Goal: Subscribe to service/newsletter

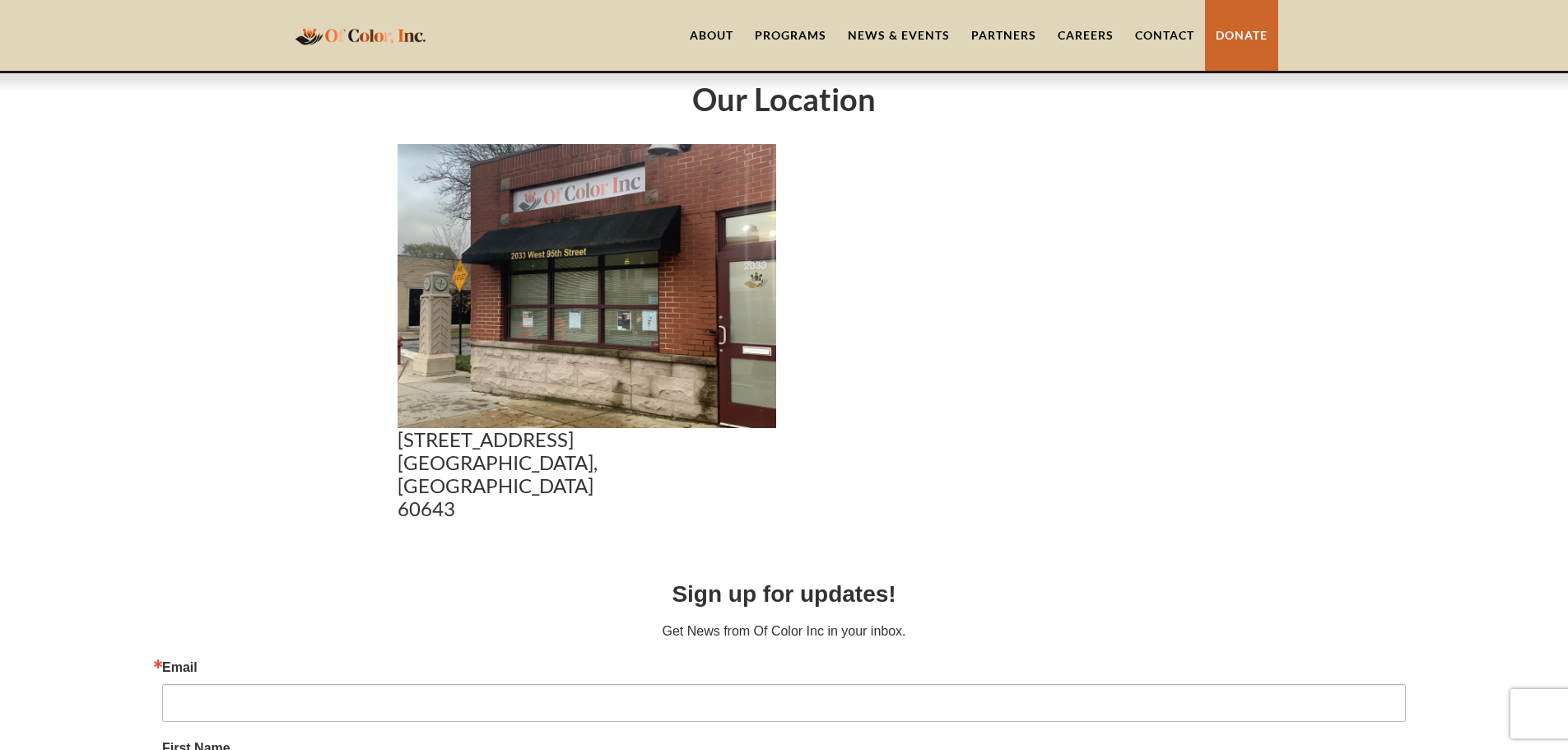
scroll to position [823, 0]
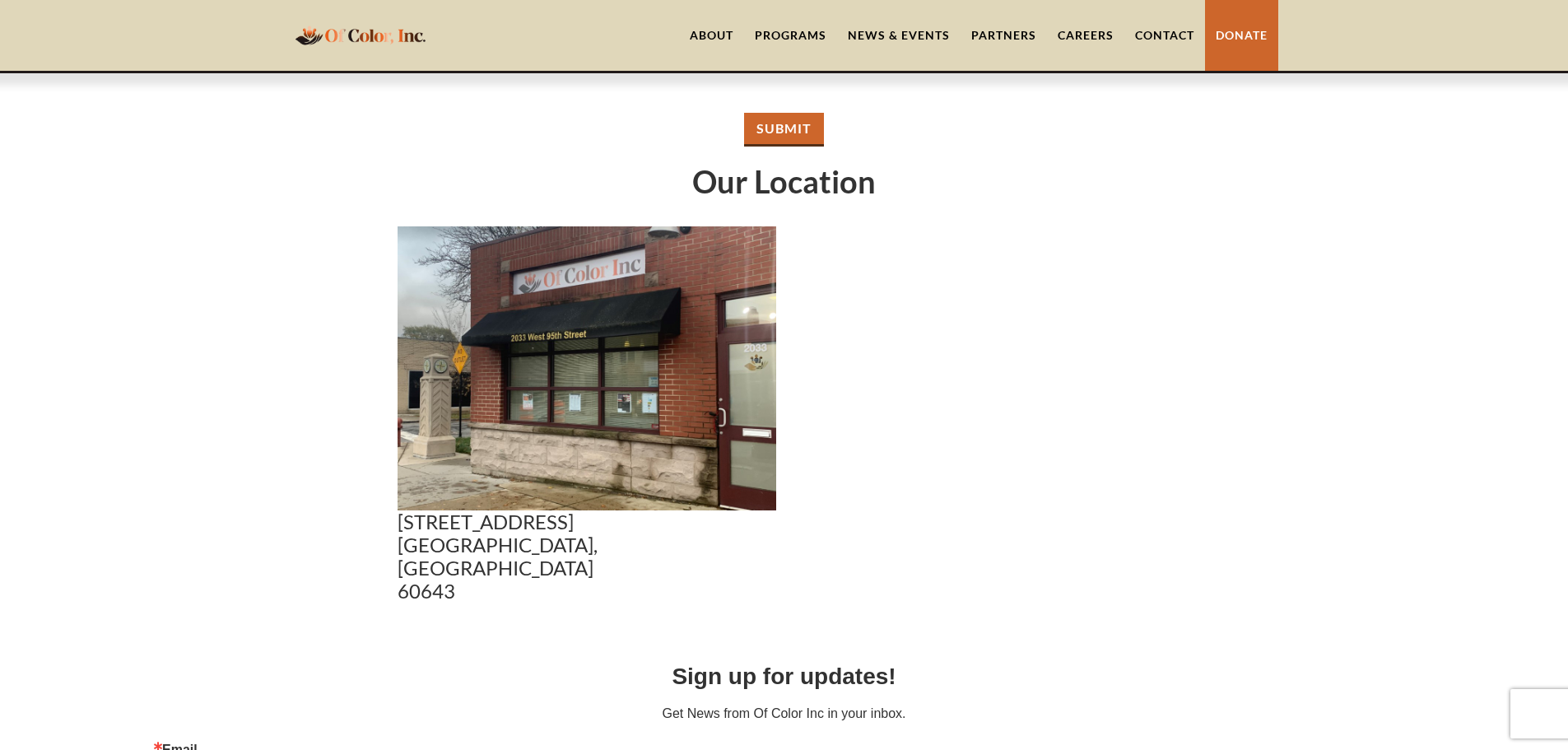
click at [804, 30] on div "Programs" at bounding box center [791, 35] width 71 height 17
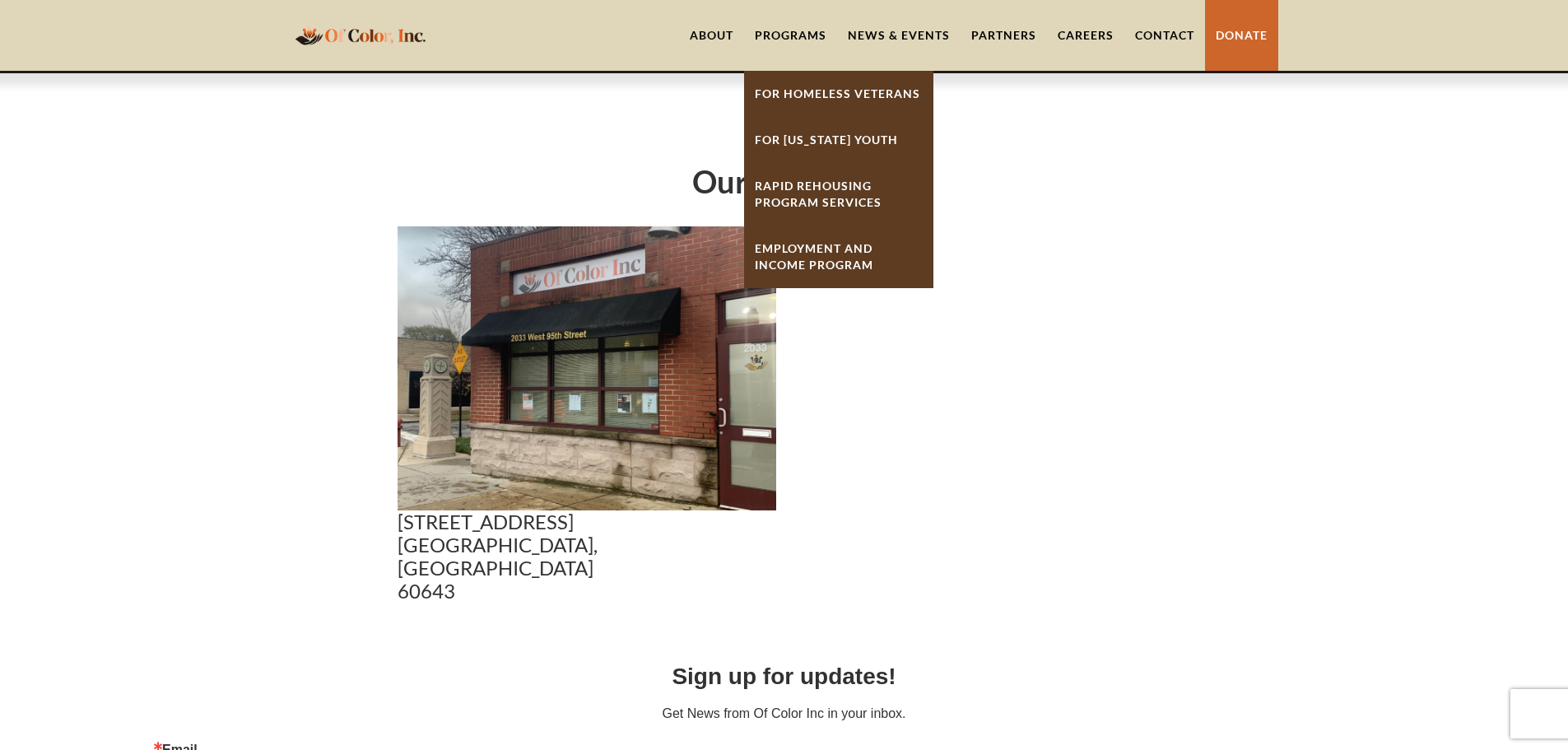
click at [836, 251] on link "Employment And Income Program" at bounding box center [838, 257] width 190 height 63
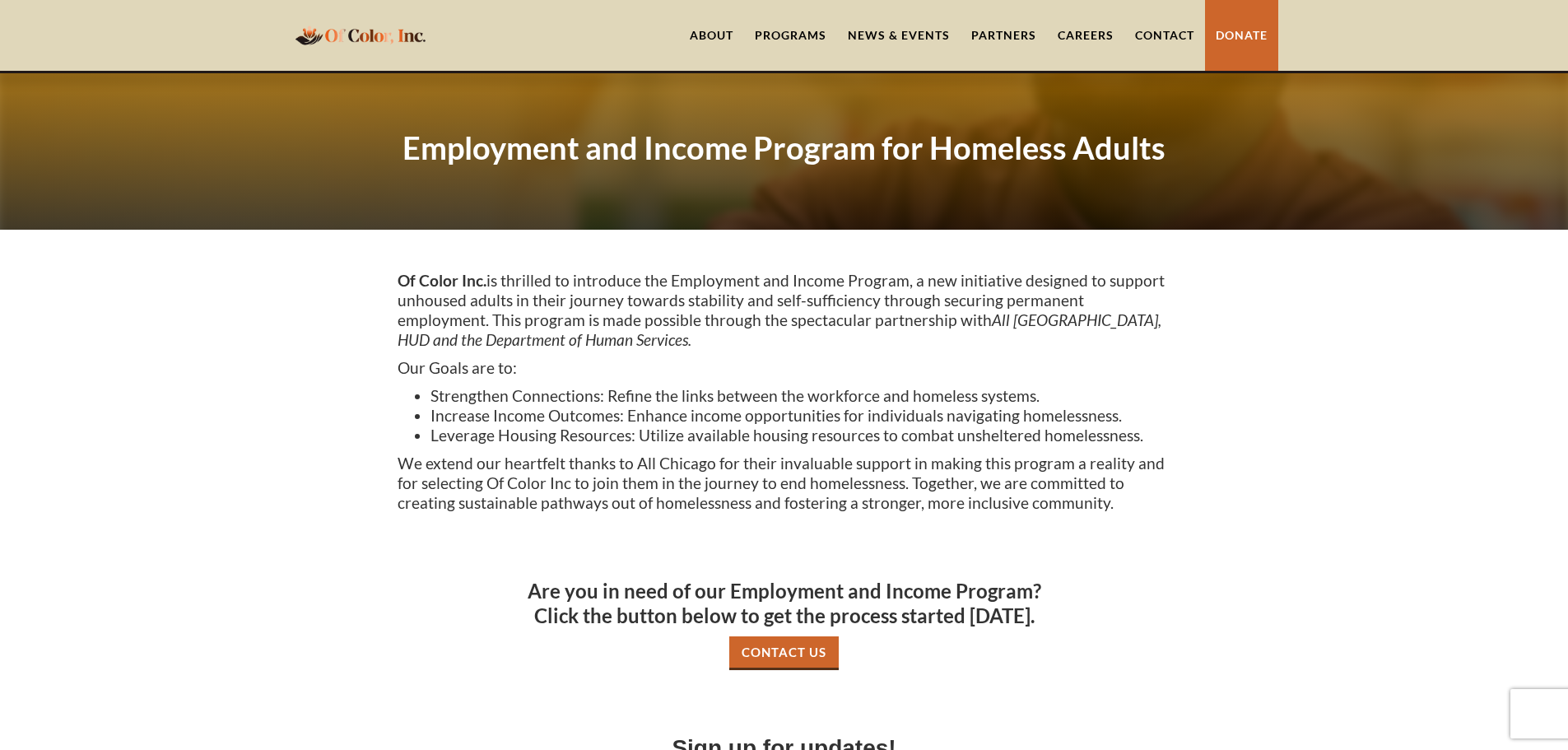
click at [801, 30] on div "Programs" at bounding box center [791, 35] width 71 height 17
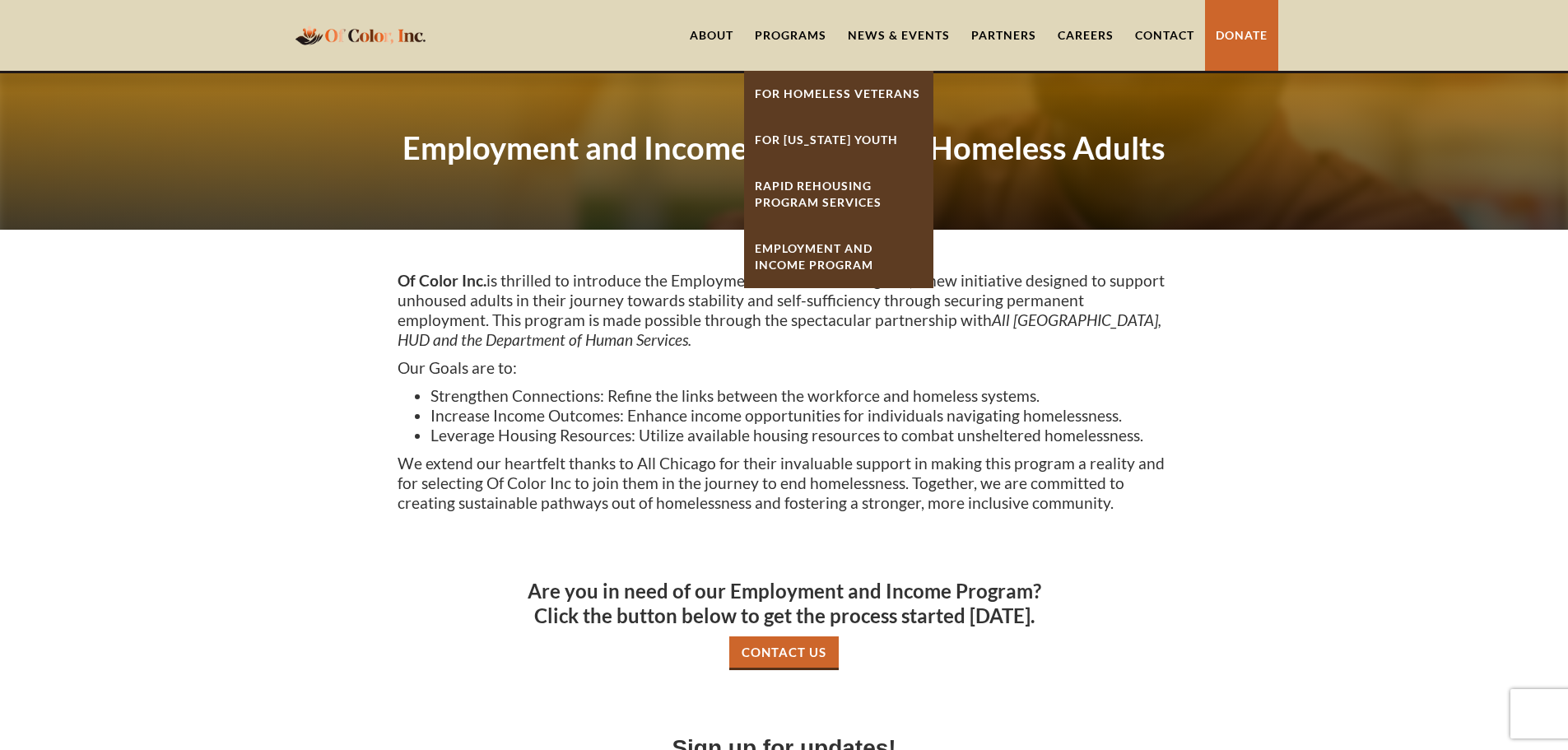
click at [853, 86] on link "For Homeless Veterans" at bounding box center [838, 93] width 190 height 46
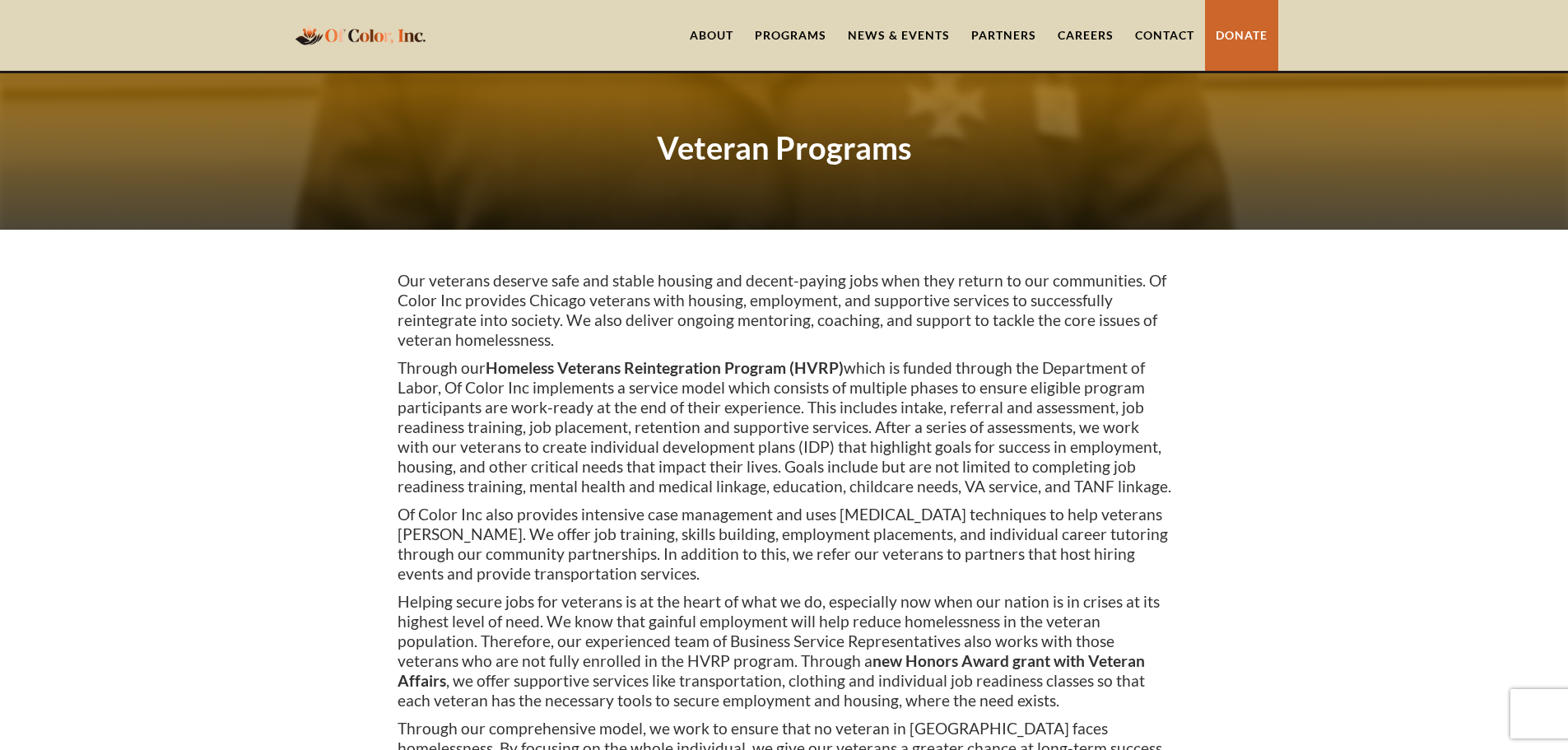
click at [795, 35] on div "Programs" at bounding box center [791, 35] width 71 height 17
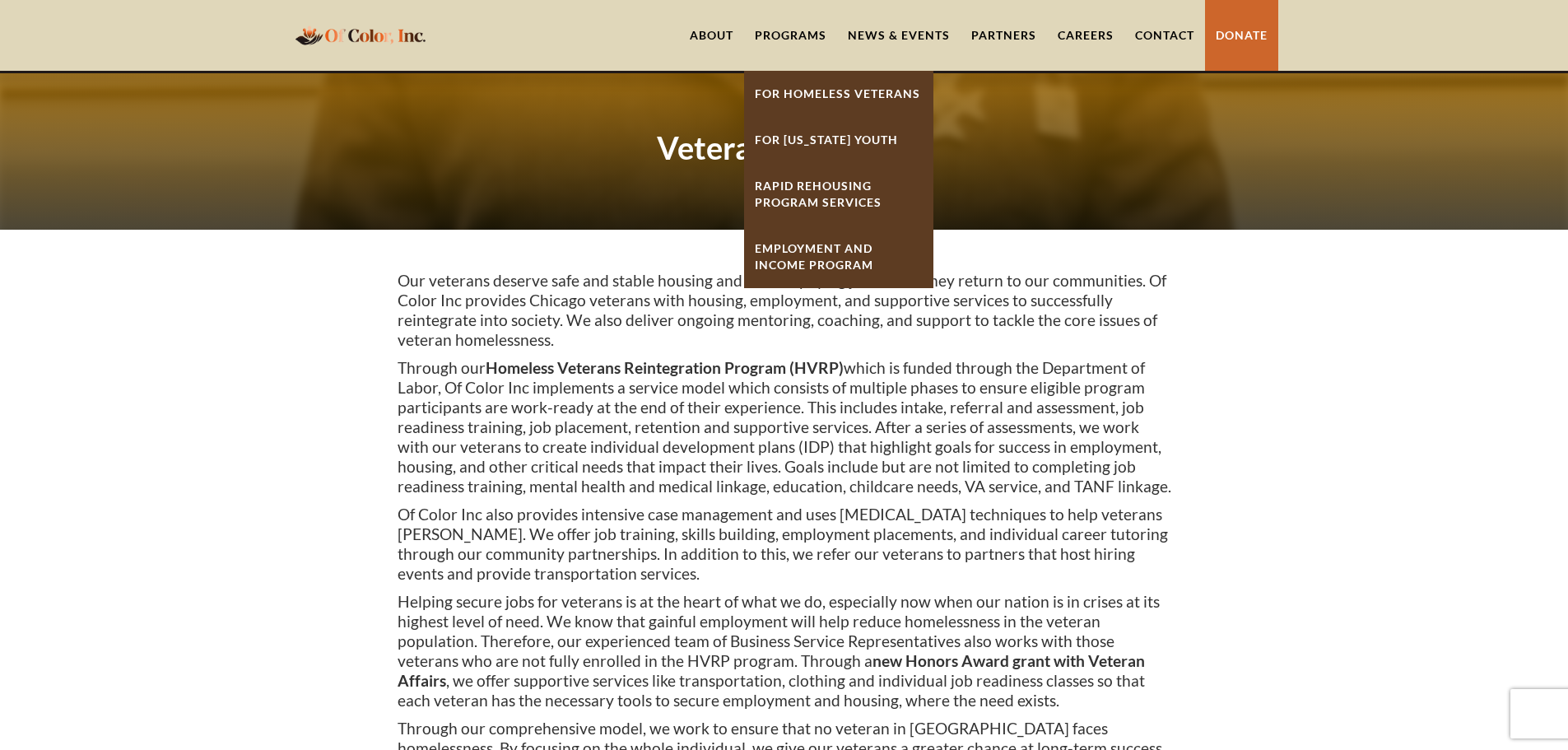
click at [832, 186] on strong "Rapid ReHousing Program Services" at bounding box center [818, 193] width 127 height 30
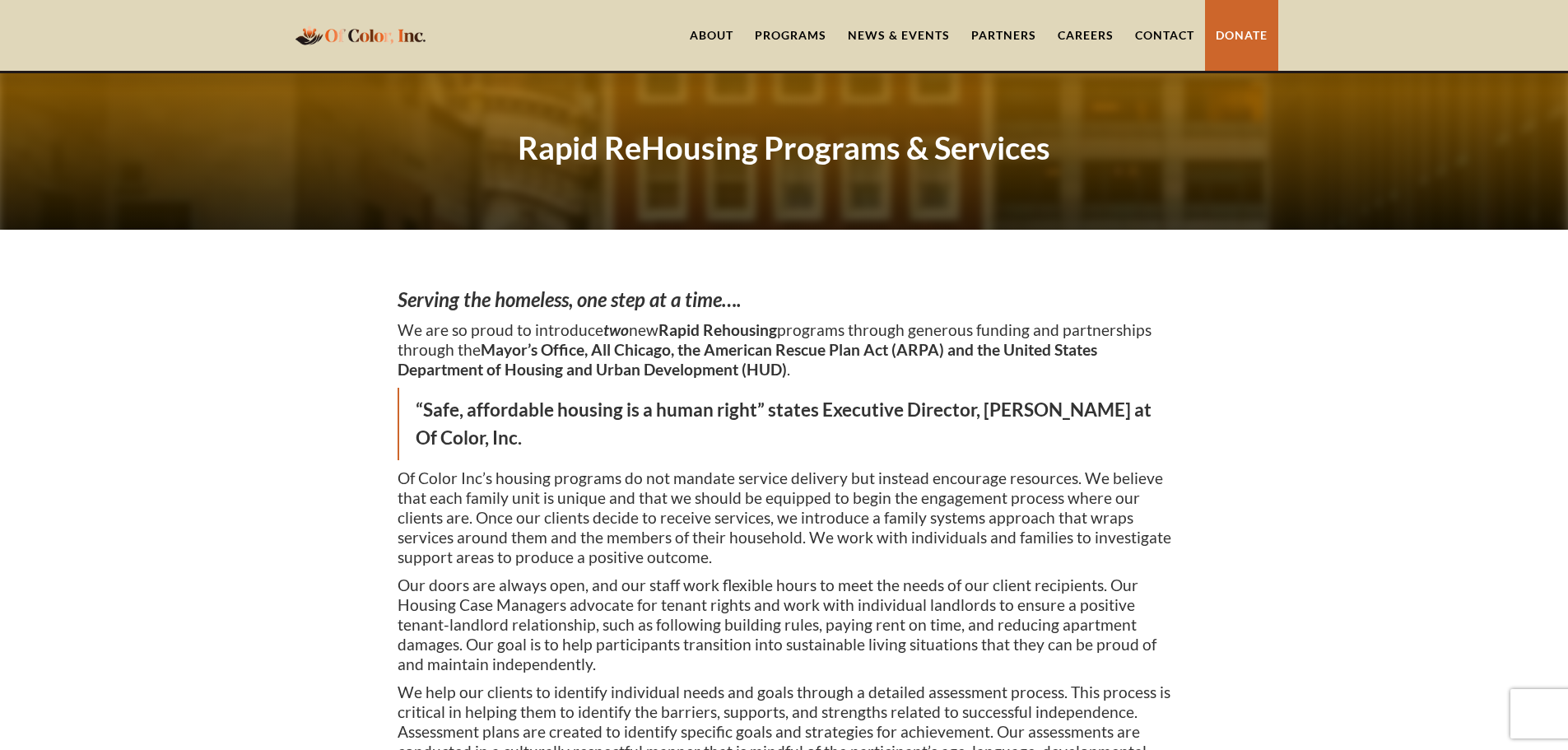
click at [1082, 37] on link "Careers" at bounding box center [1085, 35] width 77 height 70
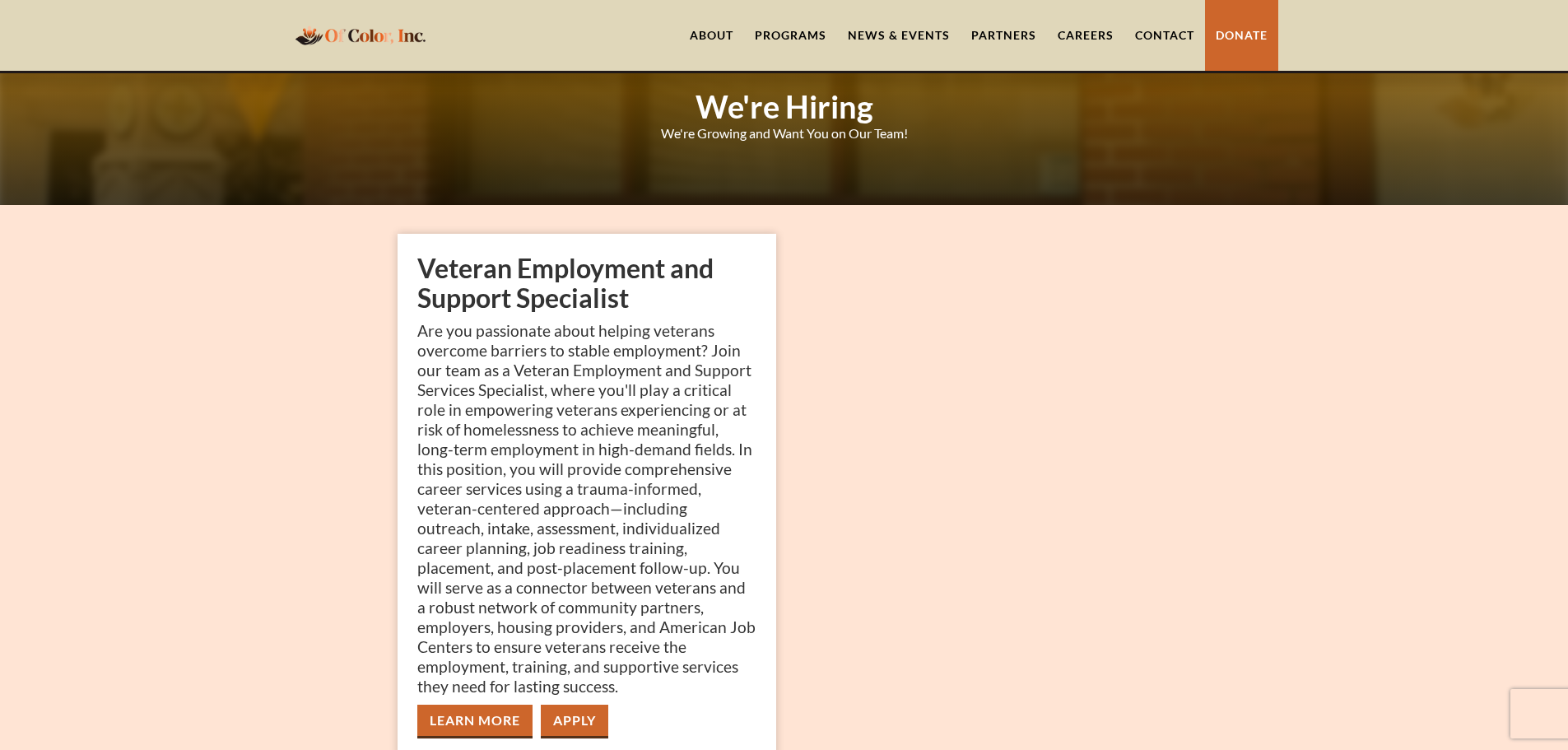
scroll to position [83, 0]
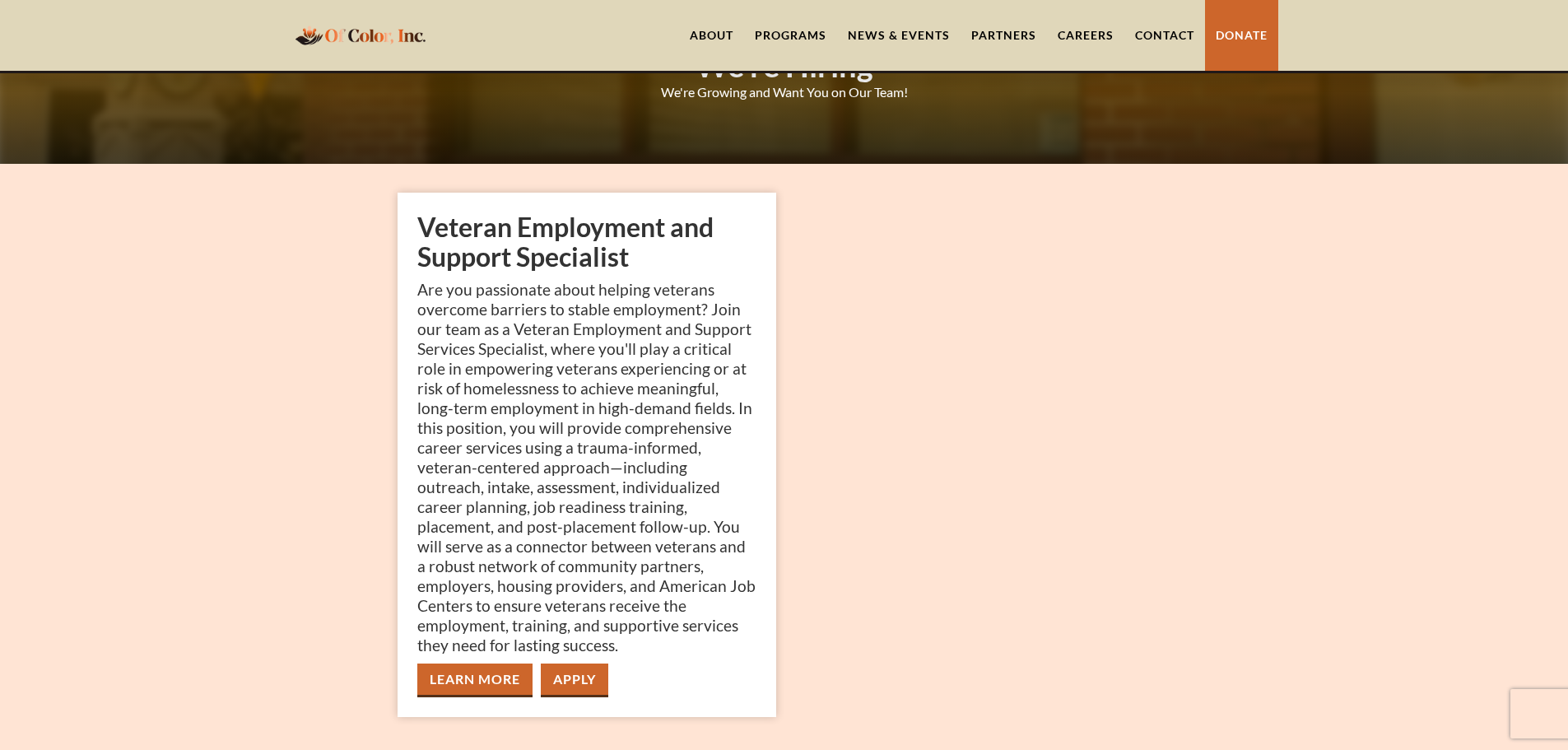
click at [789, 30] on div "Programs" at bounding box center [791, 35] width 71 height 17
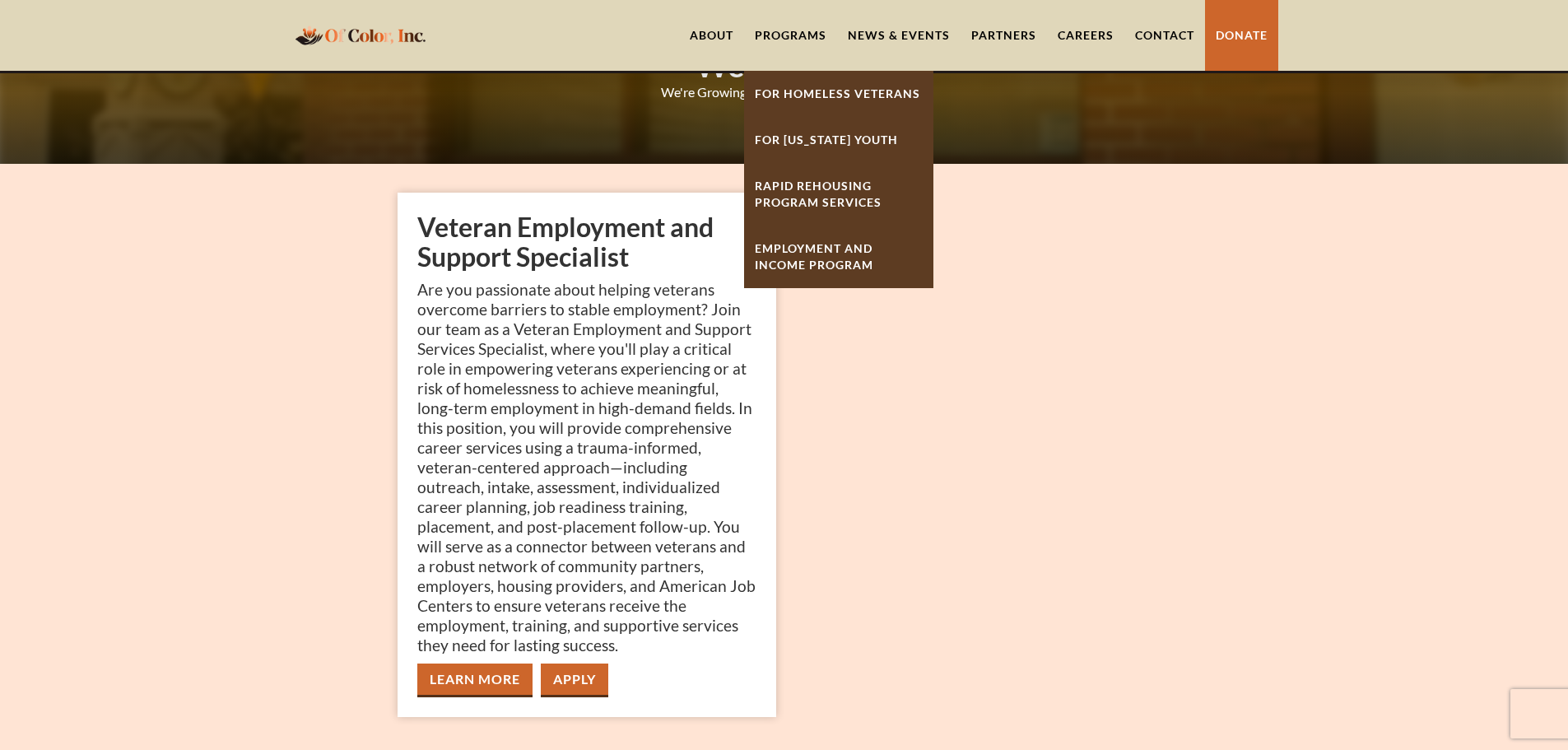
click at [834, 139] on link "For [US_STATE] Youth" at bounding box center [838, 139] width 190 height 46
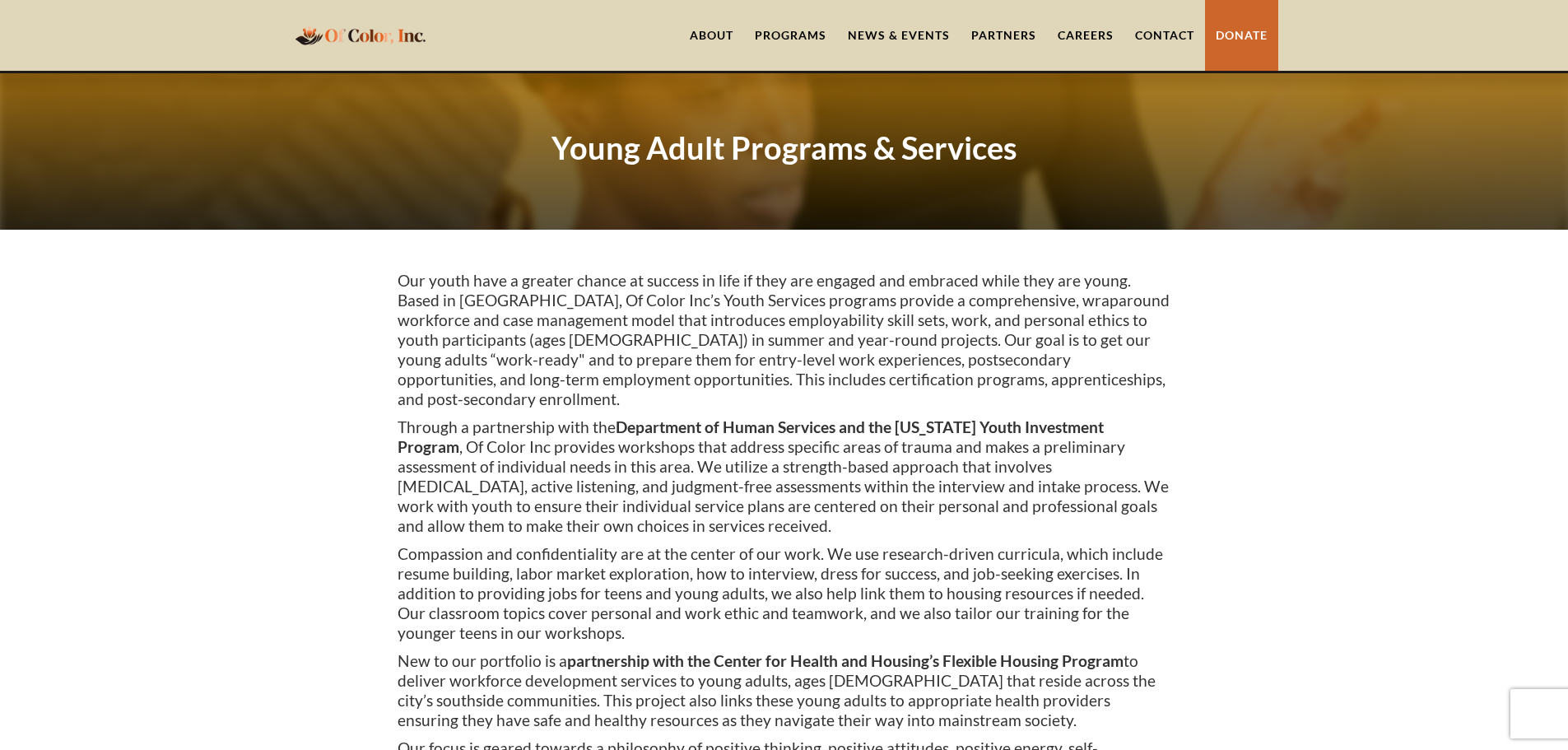
click at [813, 33] on div "Programs" at bounding box center [791, 35] width 71 height 17
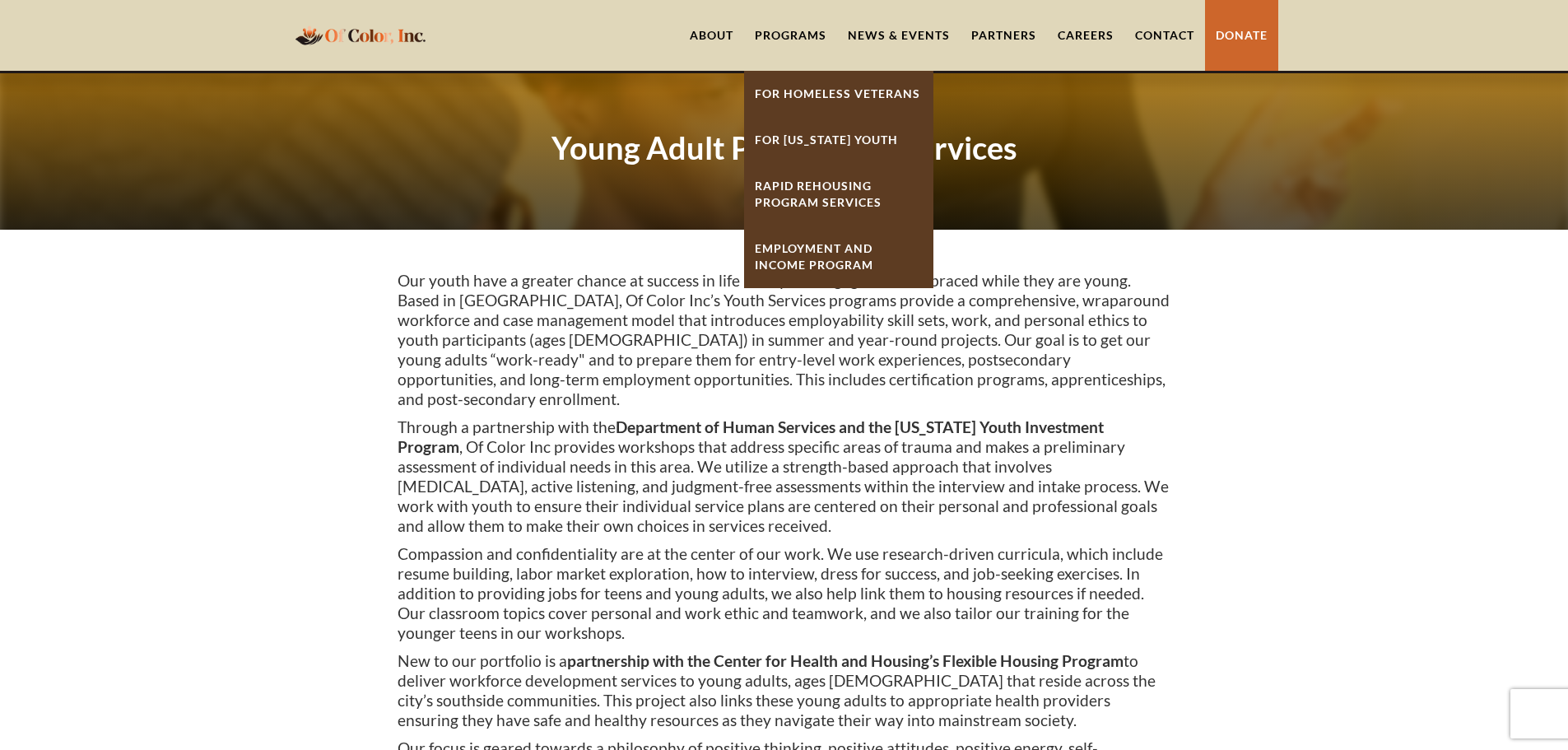
click at [850, 90] on link "For Homeless Veterans" at bounding box center [838, 93] width 190 height 46
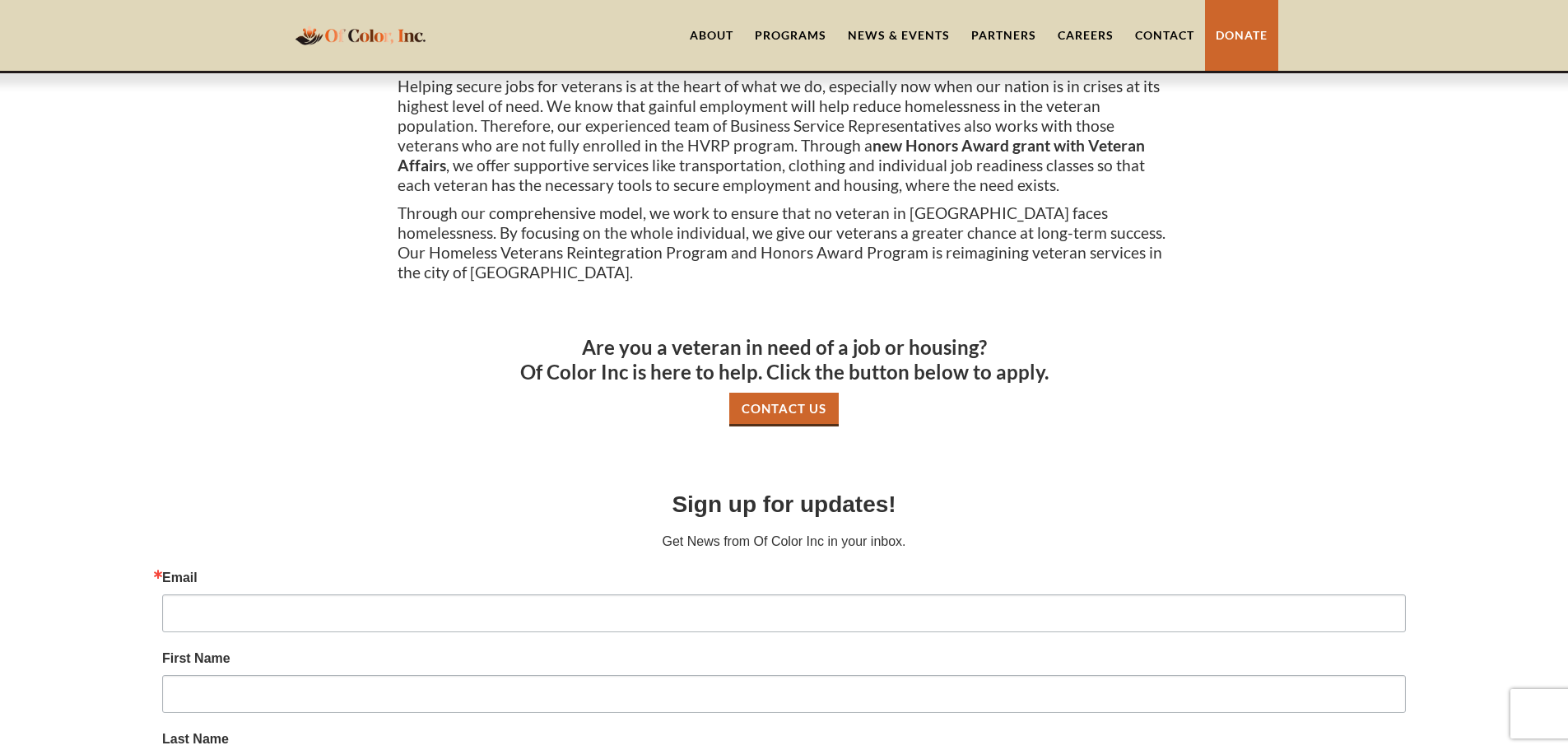
scroll to position [556, 0]
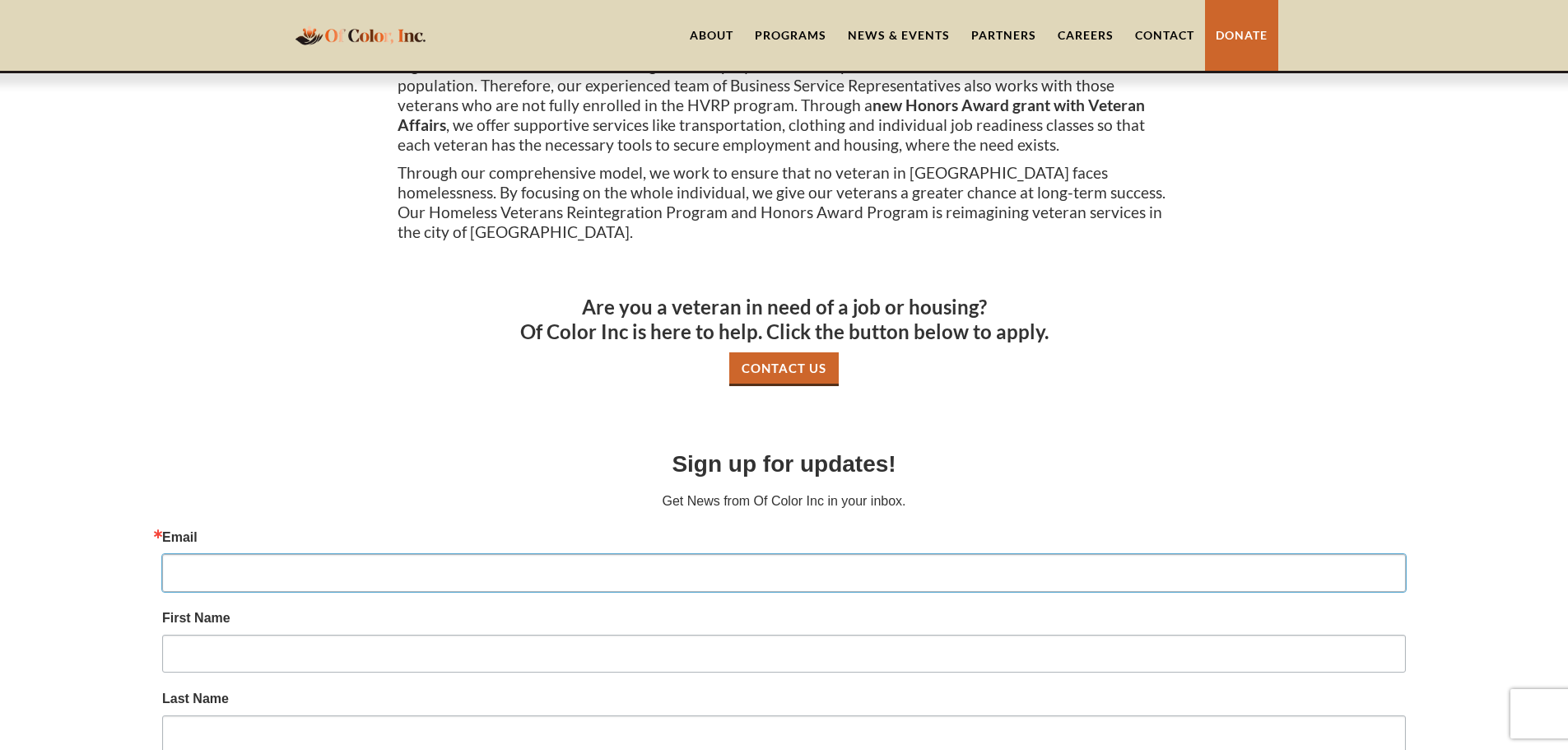
click at [221, 567] on input "Email" at bounding box center [784, 573] width 1244 height 38
type input "tmoren@featherfist.org"
type input "Lawrence"
type input "McKee"
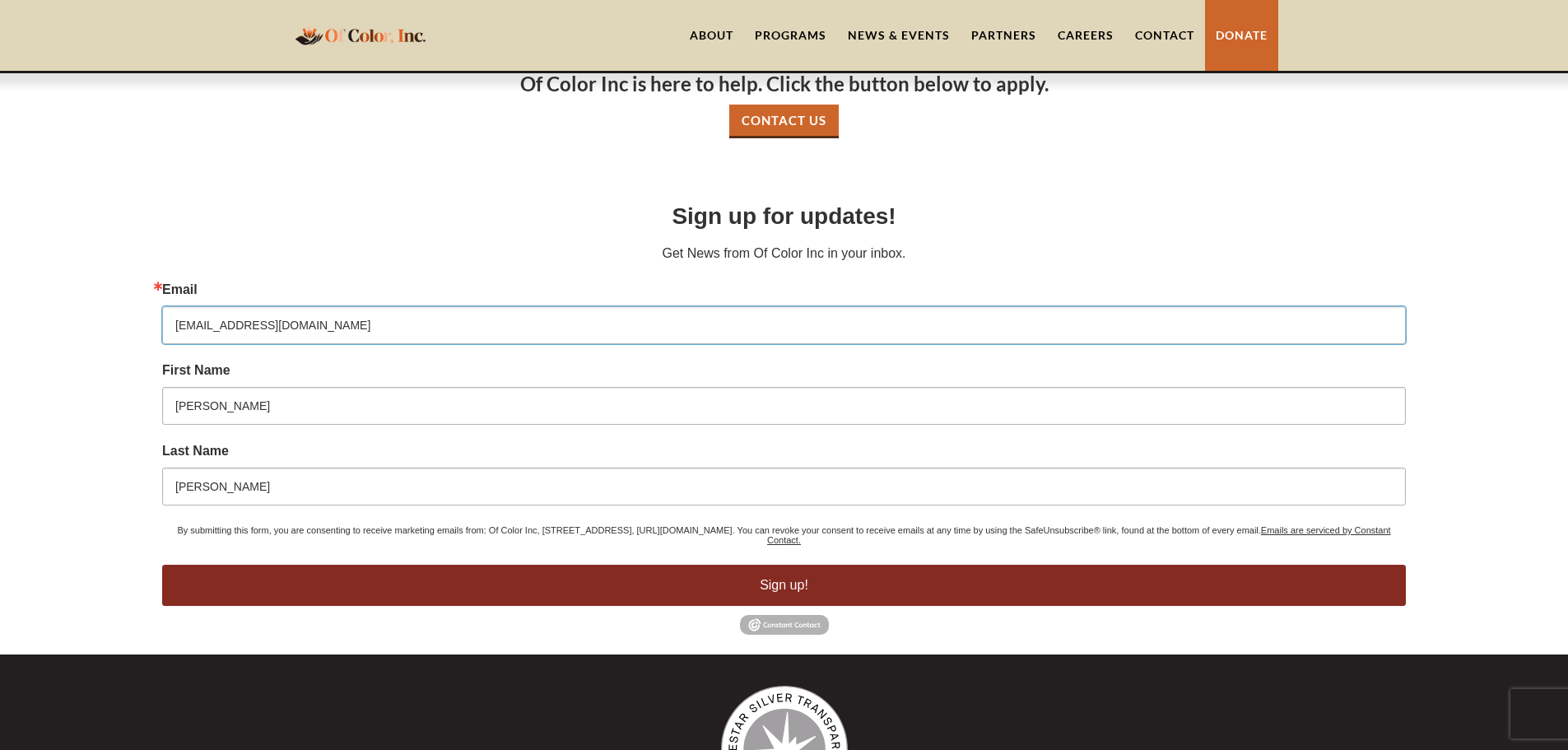
scroll to position [885, 0]
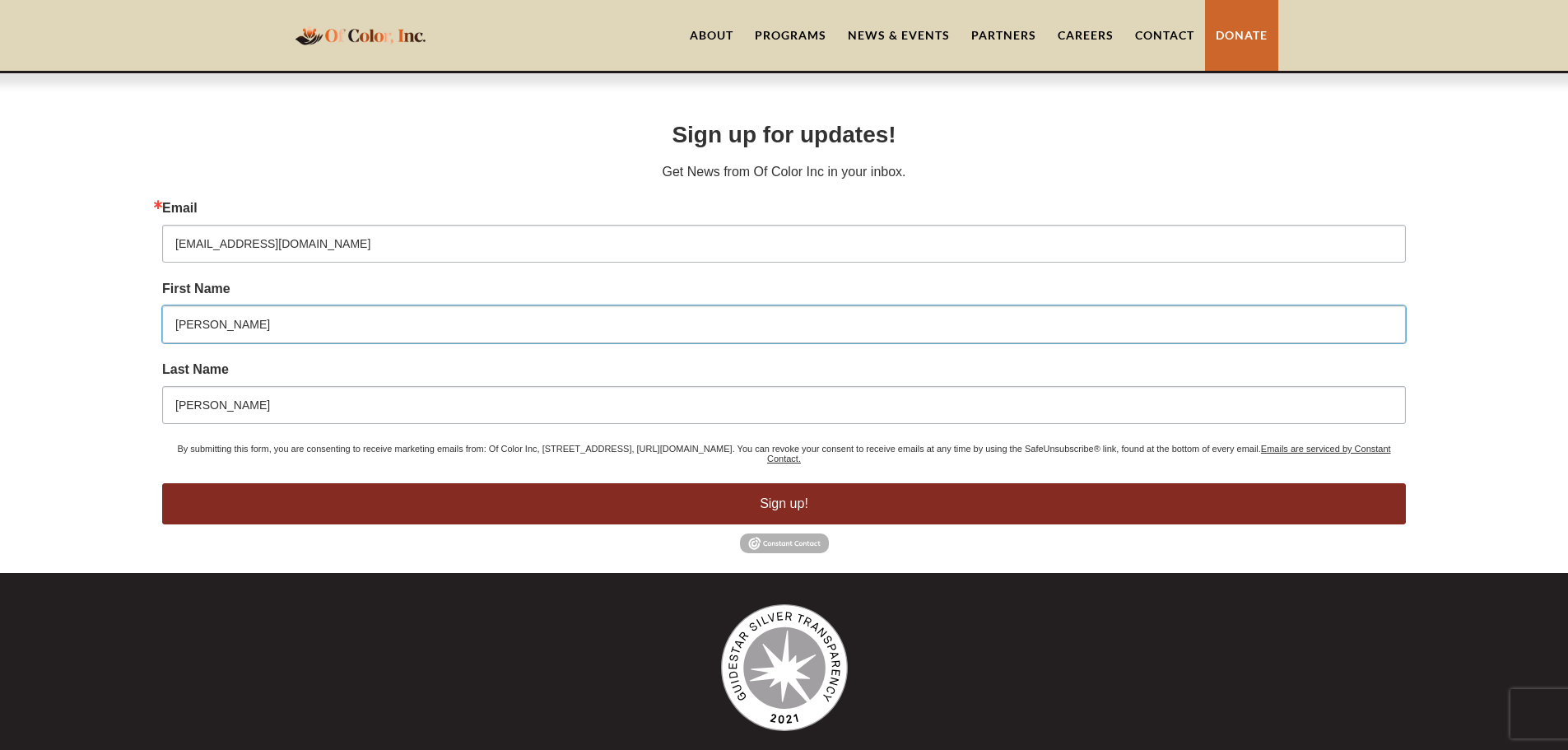
click at [224, 325] on input "Lawrence" at bounding box center [784, 325] width 1244 height 38
type input "Teresa"
click at [249, 405] on input "McKee" at bounding box center [784, 405] width 1244 height 38
type input "Moren"
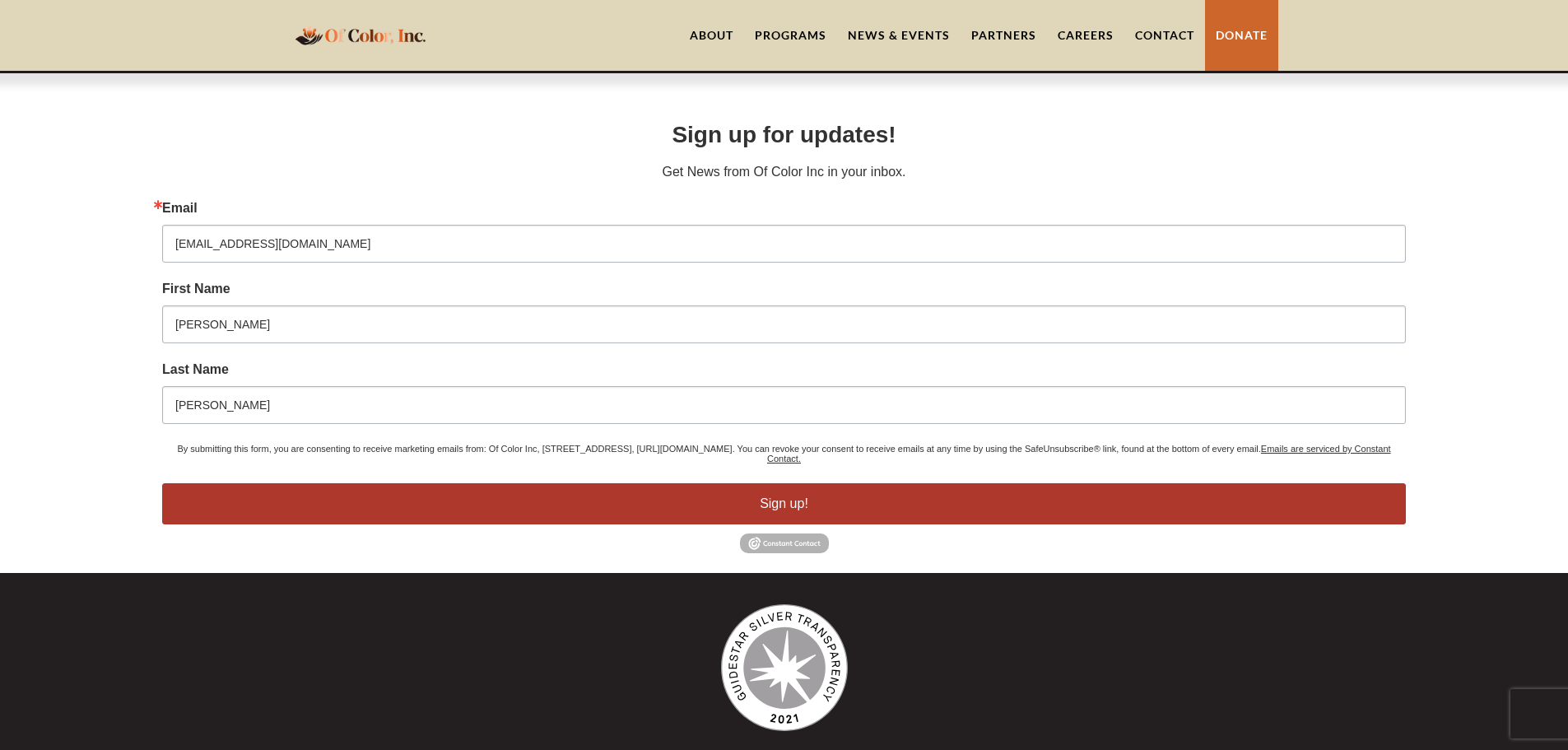
click at [778, 499] on button "Sign up!" at bounding box center [784, 503] width 1244 height 41
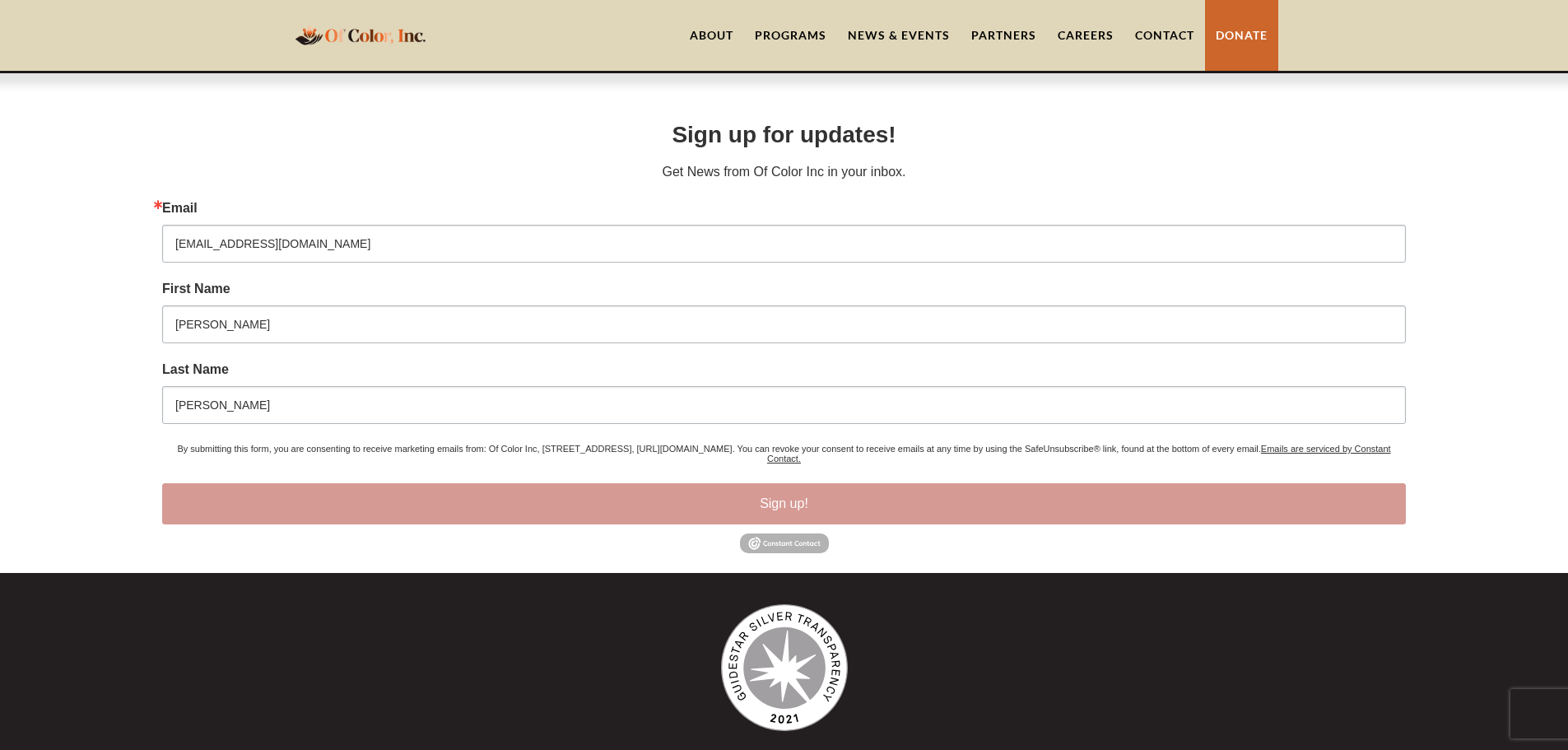
scroll to position [643, 0]
